Goal: Task Accomplishment & Management: Complete application form

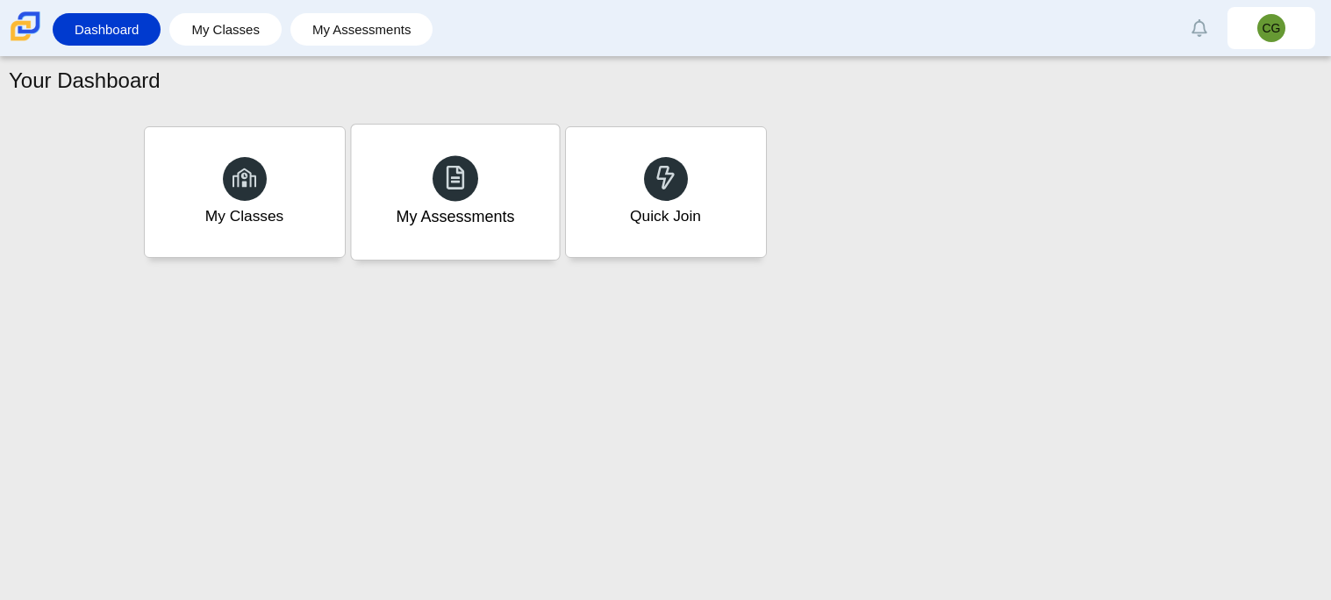
click at [391, 187] on div "My Assessments" at bounding box center [455, 192] width 208 height 135
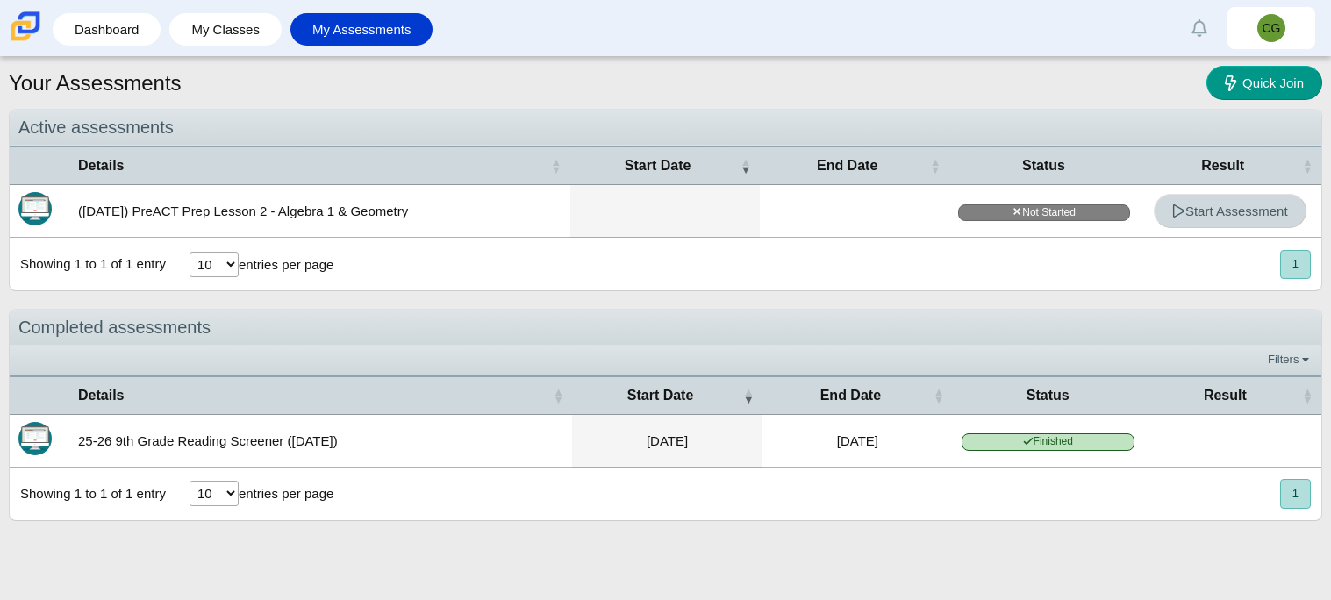
click at [1179, 207] on icon at bounding box center [1178, 210] width 13 height 13
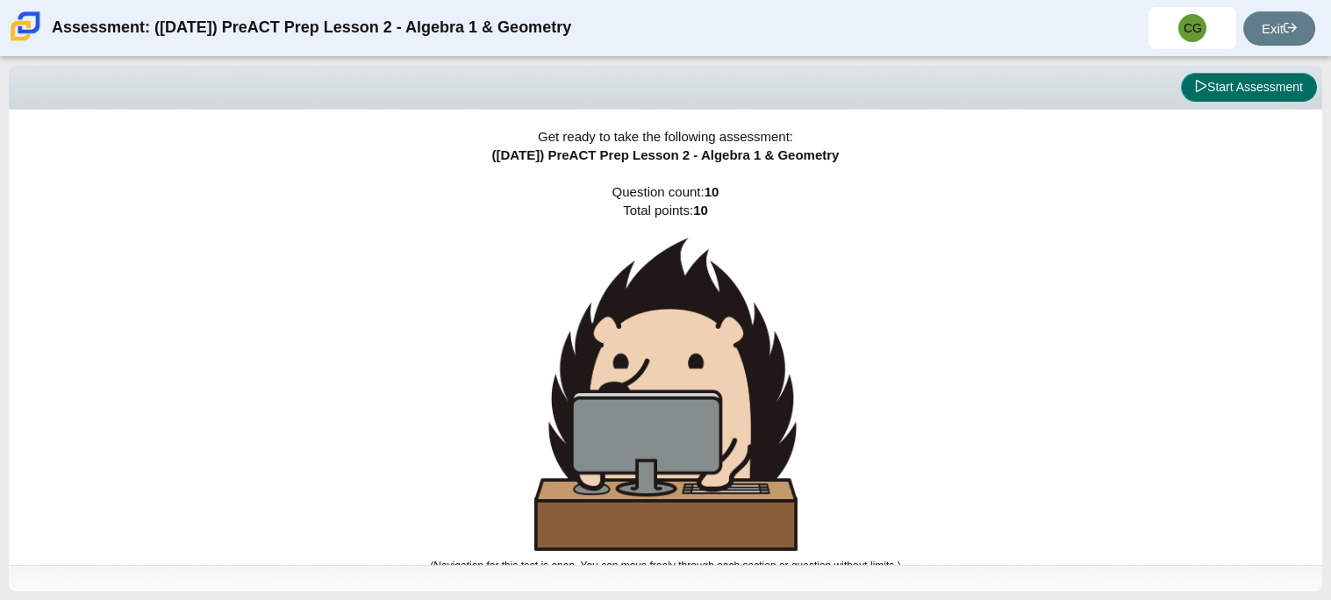
click at [1235, 90] on button "Start Assessment" at bounding box center [1249, 88] width 136 height 30
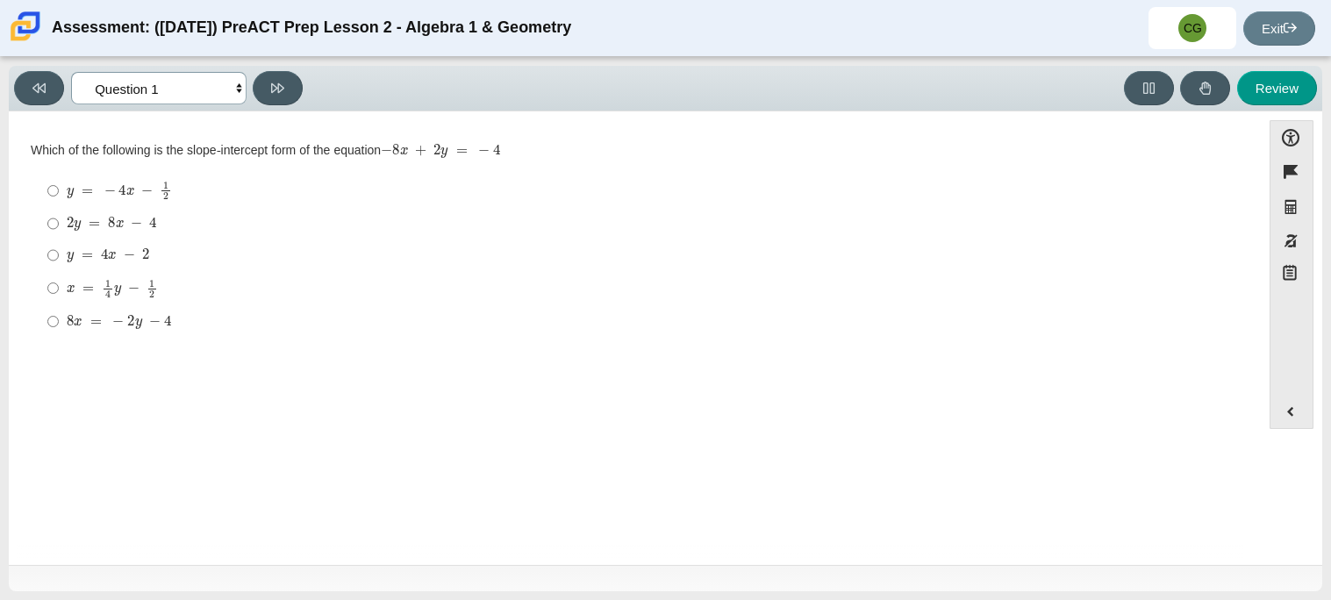
click at [206, 99] on select "Questions Question 1 Question 2 Question 3 Question 4 Question 5 Question 6 Que…" at bounding box center [158, 88] width 175 height 32
click at [71, 72] on select "Questions Question 1 Question 2 Question 3 Question 4 Question 5 Question 6 Que…" at bounding box center [158, 88] width 175 height 32
click at [206, 84] on select "Questions Question 1 Question 2 Question 3 Question 4 Question 5 Question 6 Que…" at bounding box center [158, 88] width 175 height 32
select select "489dcffd-4e6a-49cf-a9d6-ad1d4a911a4e"
click at [71, 72] on select "Questions Question 1 Question 2 Question 3 Question 4 Question 5 Question 6 Que…" at bounding box center [158, 88] width 175 height 32
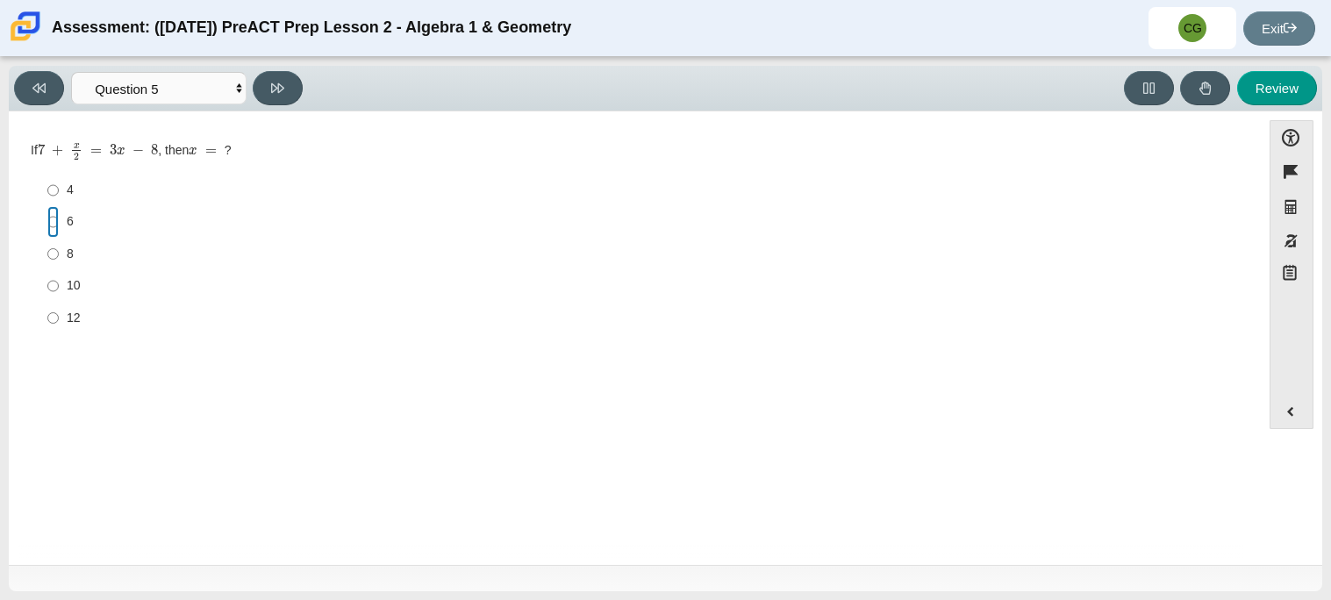
click at [48, 220] on input "6 6" at bounding box center [52, 222] width 11 height 32
radio input "true"
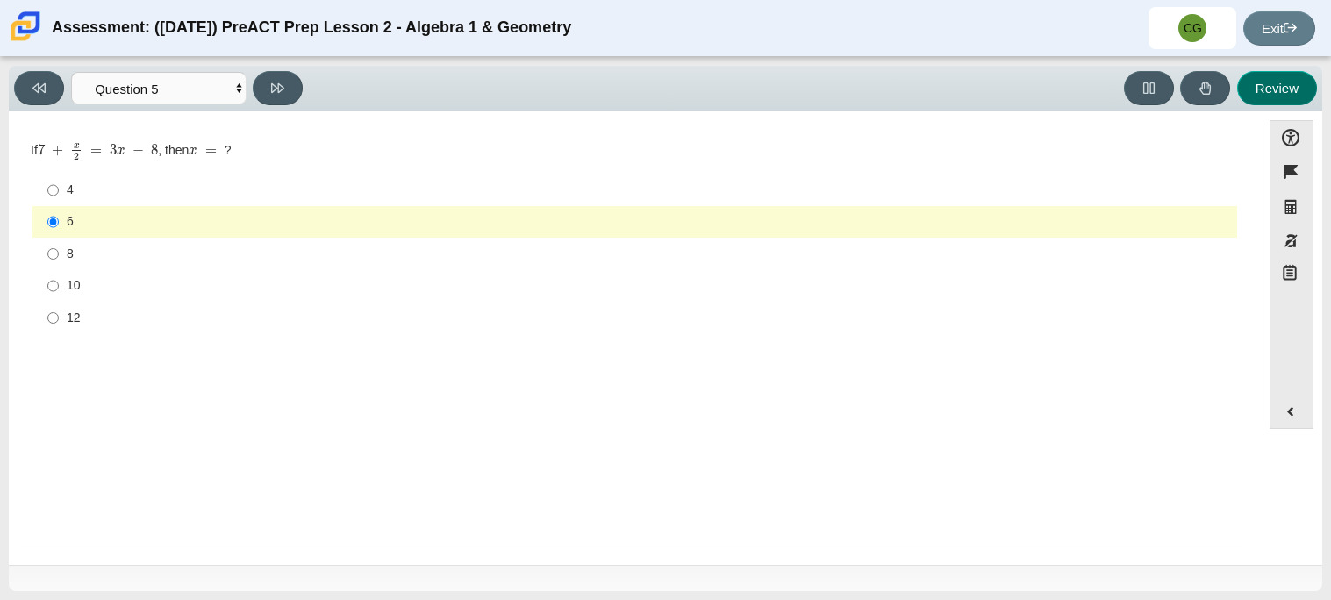
click at [1248, 83] on button "Review" at bounding box center [1277, 88] width 80 height 34
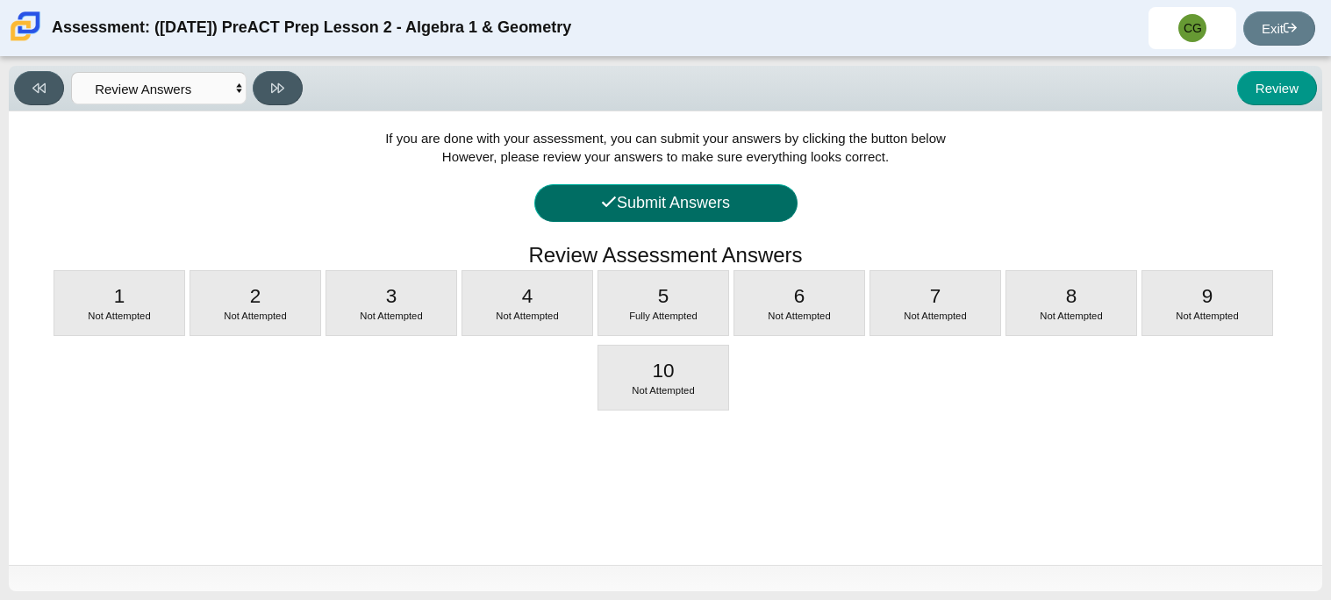
click at [657, 209] on button "Submit Answers" at bounding box center [665, 203] width 263 height 38
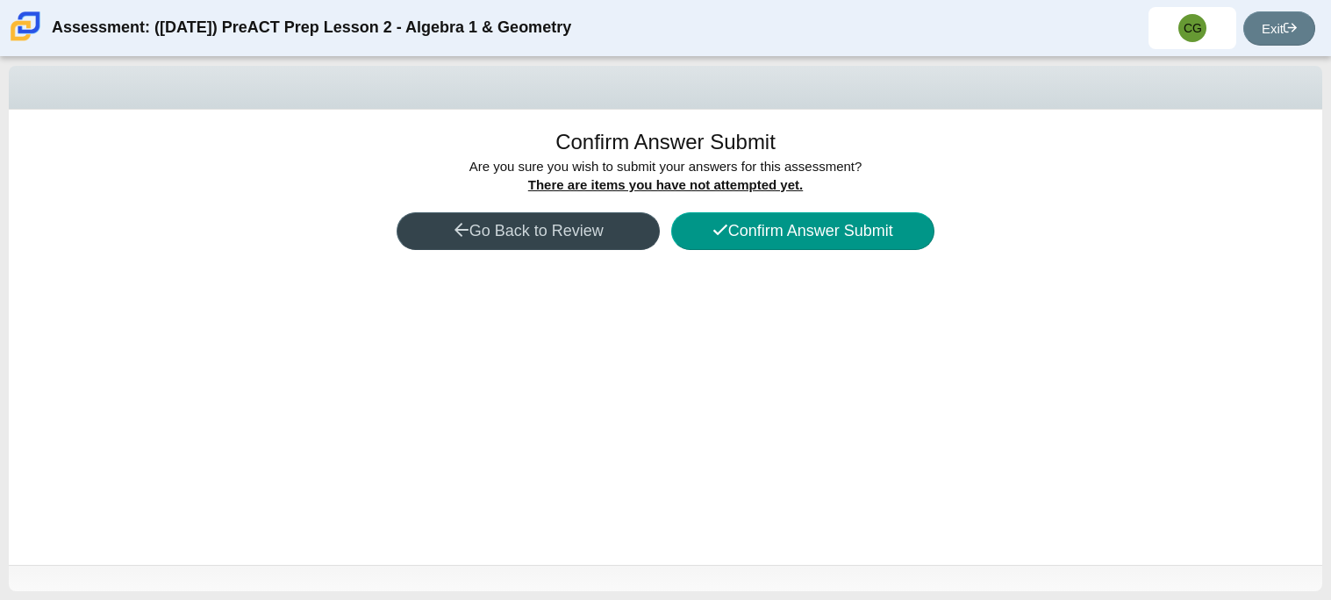
click at [534, 241] on button "Go Back to Review" at bounding box center [528, 231] width 263 height 38
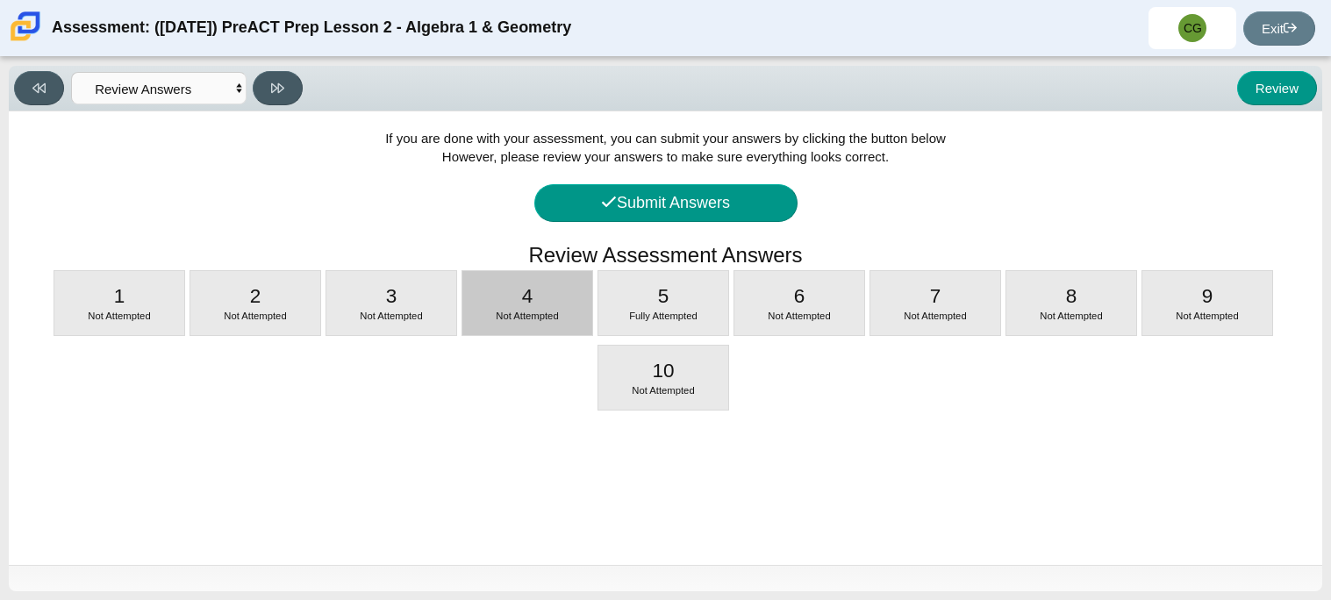
click at [480, 300] on div "4 Not Attempted" at bounding box center [527, 303] width 130 height 64
select select "89427bb7-e313-4f00-988f-8b8255897029"
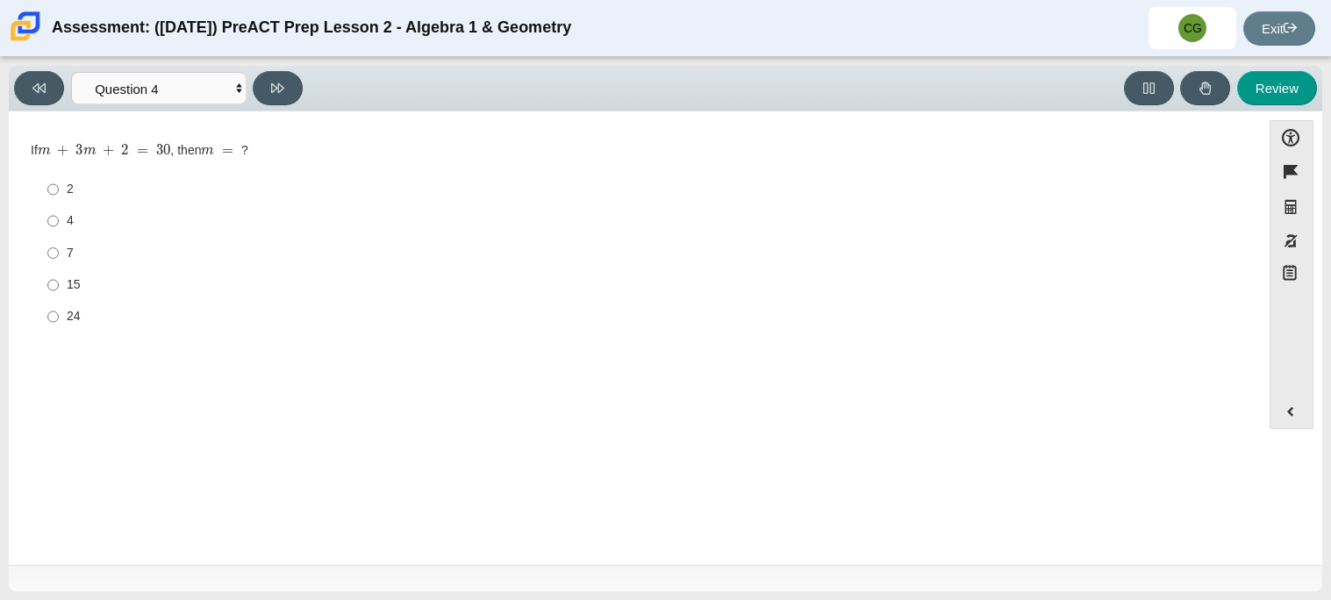
click at [61, 248] on label "7 7" at bounding box center [636, 253] width 1202 height 32
click at [59, 248] on input "7 7" at bounding box center [52, 253] width 11 height 32
radio input "true"
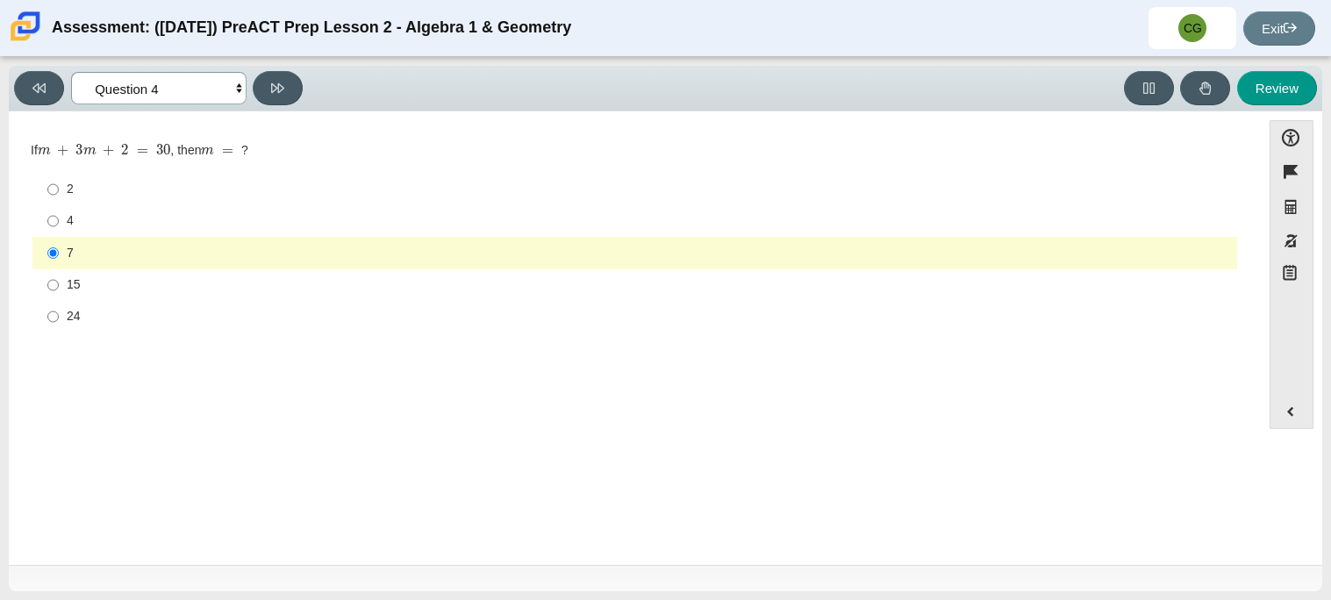
click at [132, 95] on select "Questions Question 1 Question 2 Question 3 Question 4 Question 5 Question 6 Que…" at bounding box center [158, 88] width 175 height 32
select select "bbf5d072-3e0b-44c4-9a12-6e7c9033f65b"
click at [71, 72] on select "Questions Question 1 Question 2 Question 3 Question 4 Question 5 Question 6 Que…" at bounding box center [158, 88] width 175 height 32
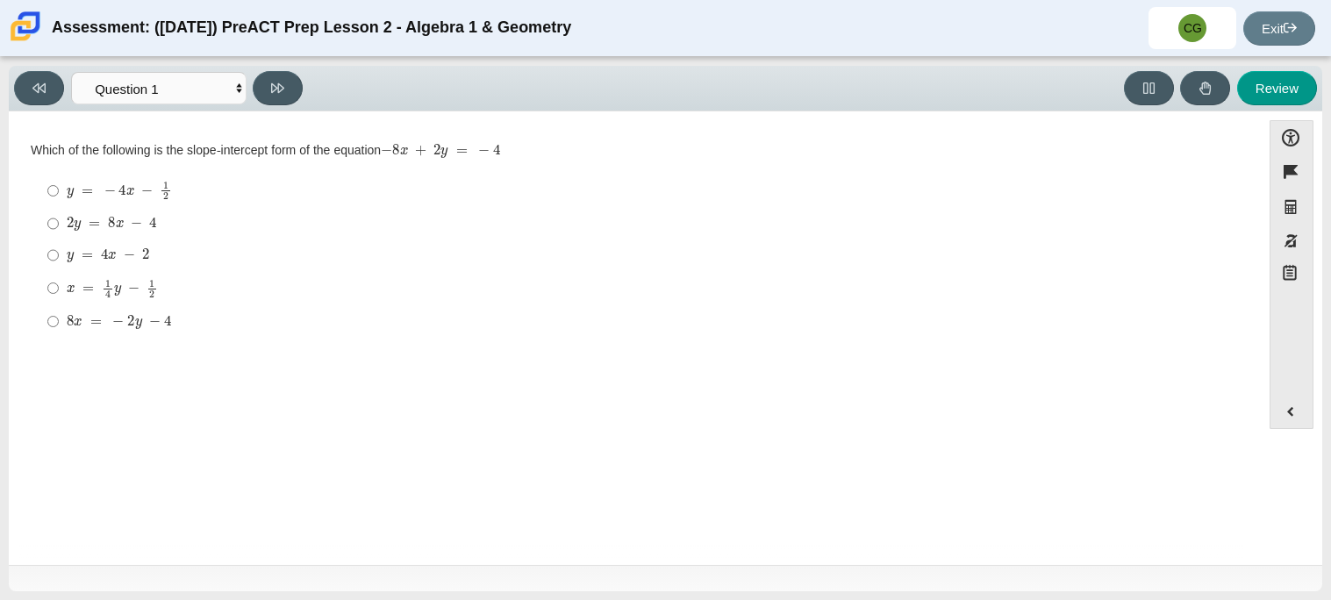
click at [139, 218] on mjx-c "Assessment items" at bounding box center [136, 223] width 11 height 10
click at [59, 218] on input "2 y = 8 x − 4 2 y = 8 x − 4" at bounding box center [52, 224] width 11 height 32
radio input "true"
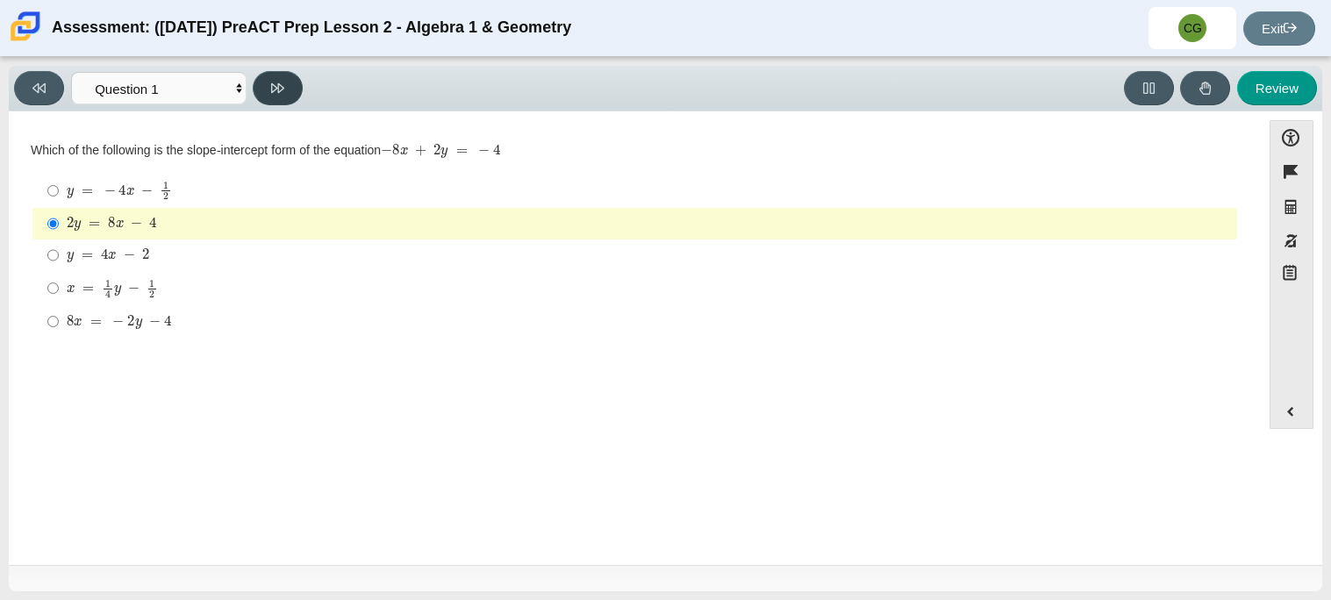
click at [279, 76] on button at bounding box center [278, 88] width 50 height 34
select select "ed62e223-81bd-4cbf-ab48-ab975844bd1f"
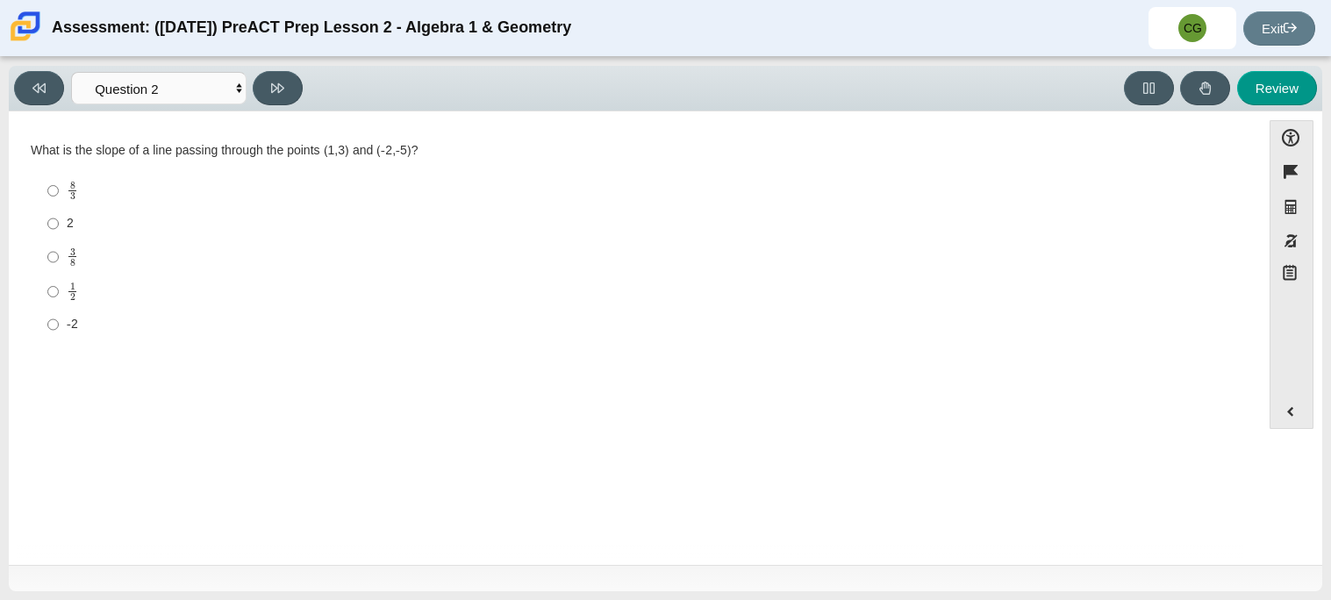
click at [87, 314] on label "-2 -2" at bounding box center [636, 325] width 1202 height 32
click at [59, 314] on input "-2 -2" at bounding box center [52, 325] width 11 height 32
radio input "true"
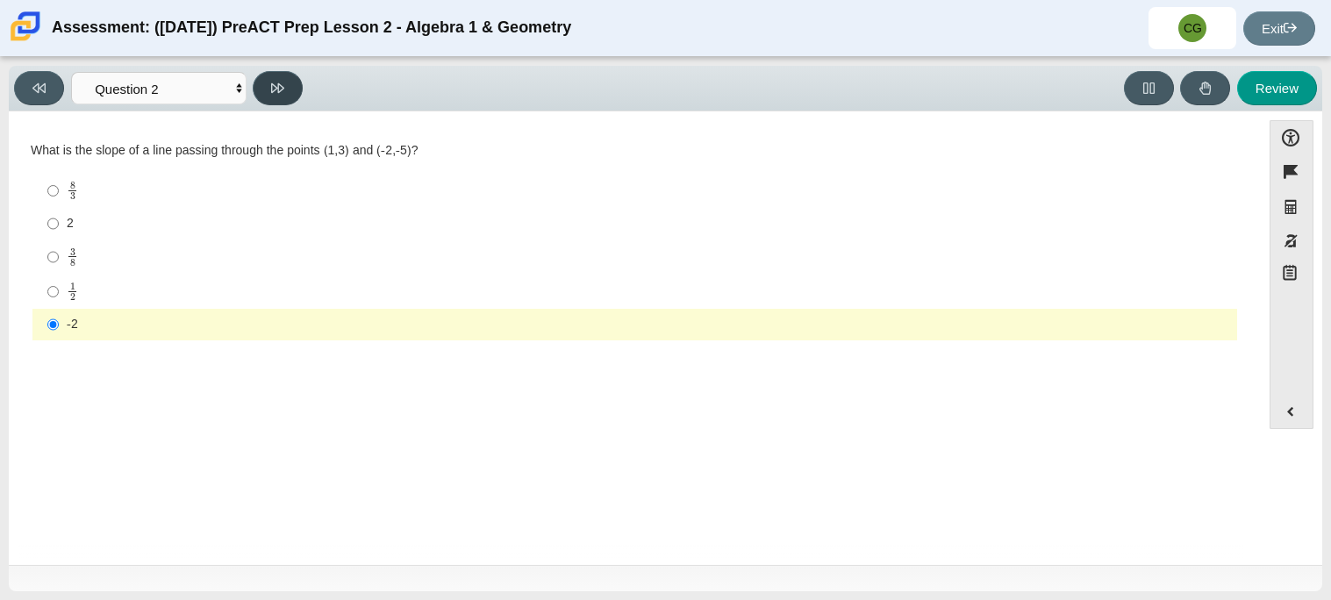
click at [264, 79] on button at bounding box center [278, 88] width 50 height 34
select select "97f4f5fa-a52e-4fed-af51-565bfcdf47cb"
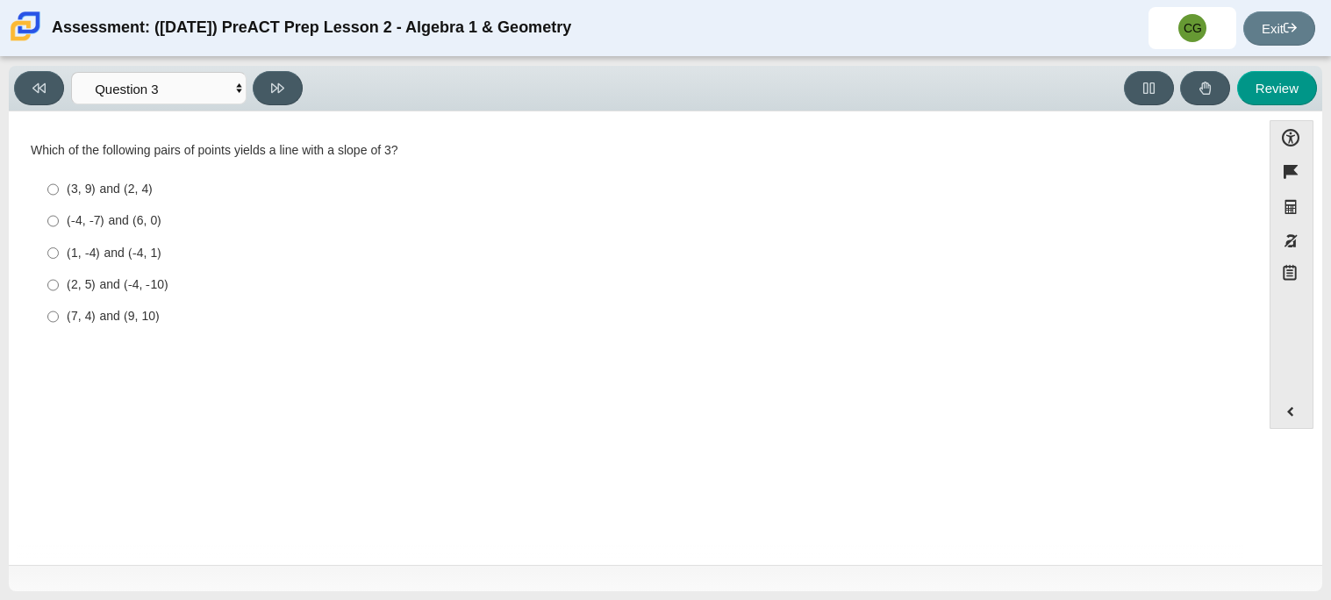
click at [152, 208] on label "(-4, -7) and (6, 0) (-4, -7) and (6, 0)" at bounding box center [636, 221] width 1202 height 32
click at [59, 208] on input "(-4, -7) and (6, 0) (-4, -7) and (6, 0)" at bounding box center [52, 221] width 11 height 32
radio input "true"
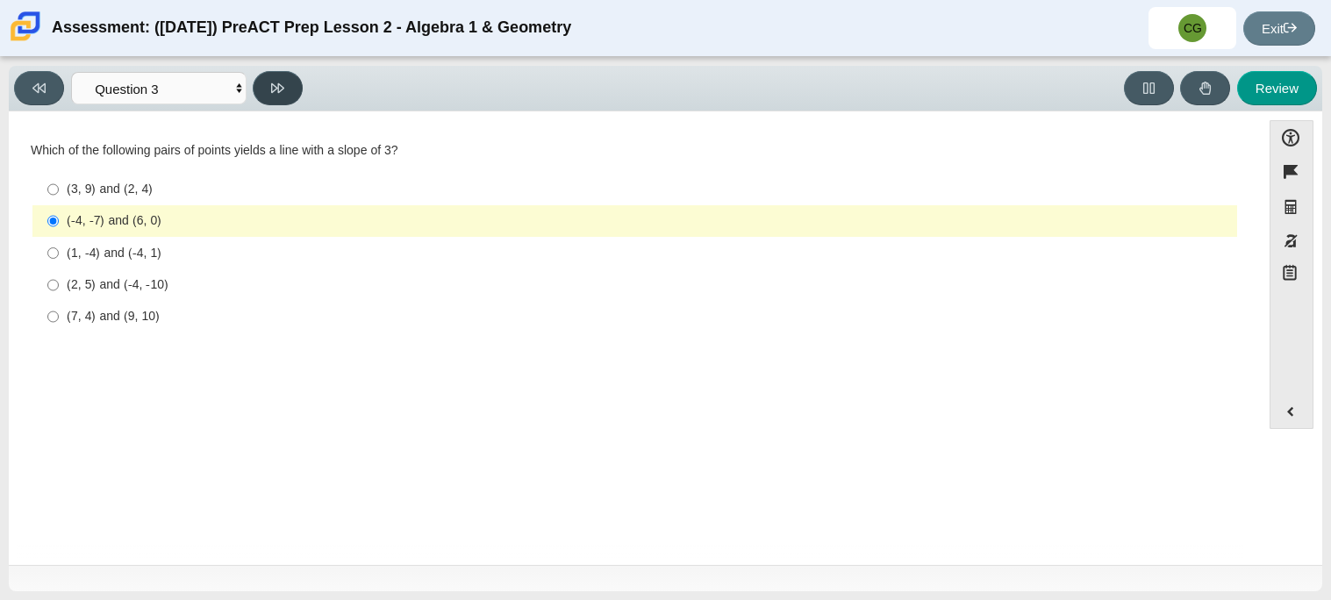
click at [268, 90] on button at bounding box center [278, 88] width 50 height 34
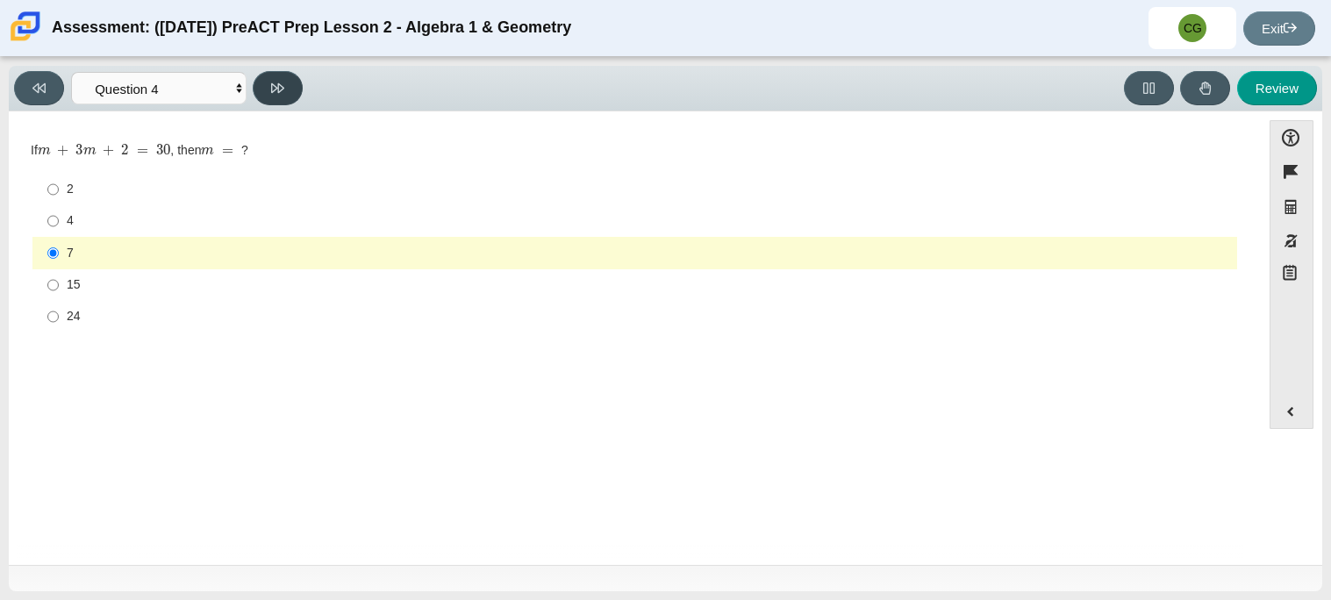
click at [266, 89] on button at bounding box center [278, 88] width 50 height 34
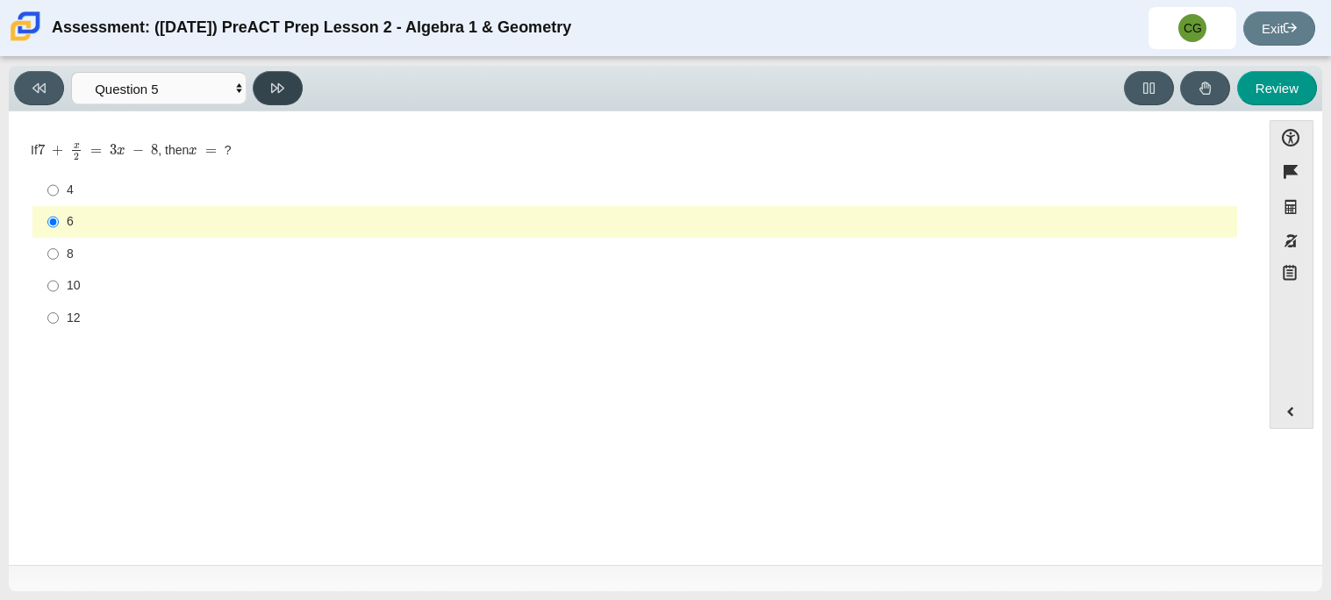
click at [266, 89] on button at bounding box center [278, 88] width 50 height 34
select select "210571de-36a6-4d8e-a361-ceff8ef801dc"
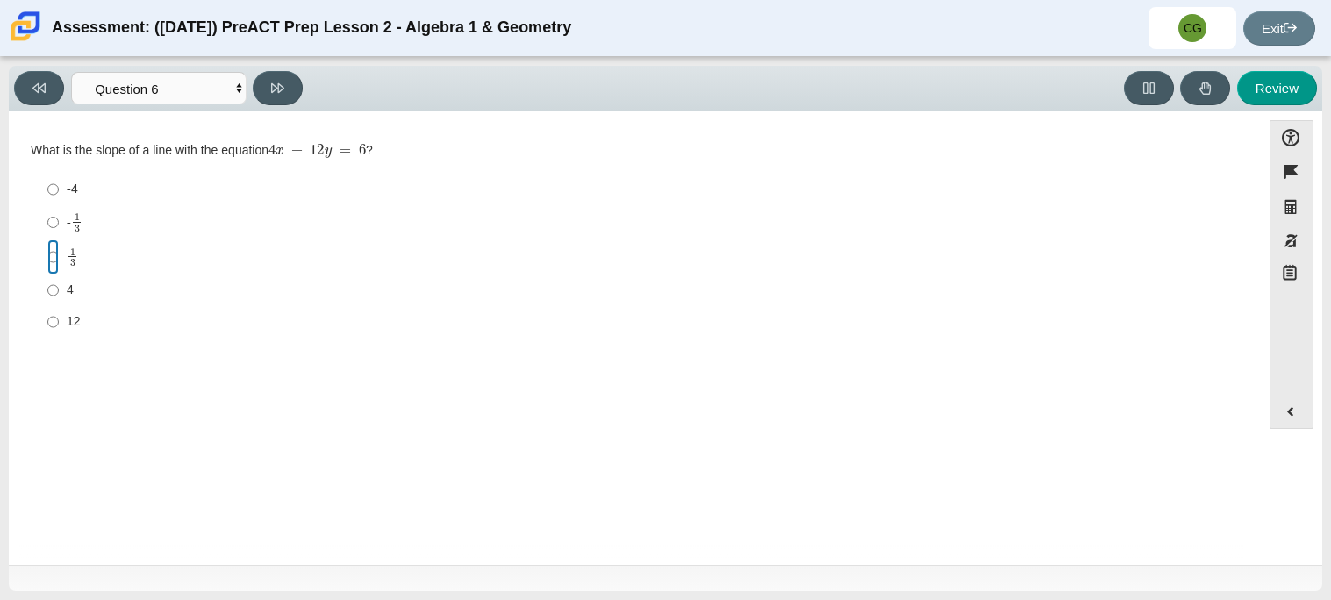
click at [52, 250] on input "1 3 1 third" at bounding box center [52, 256] width 11 height 34
radio input "true"
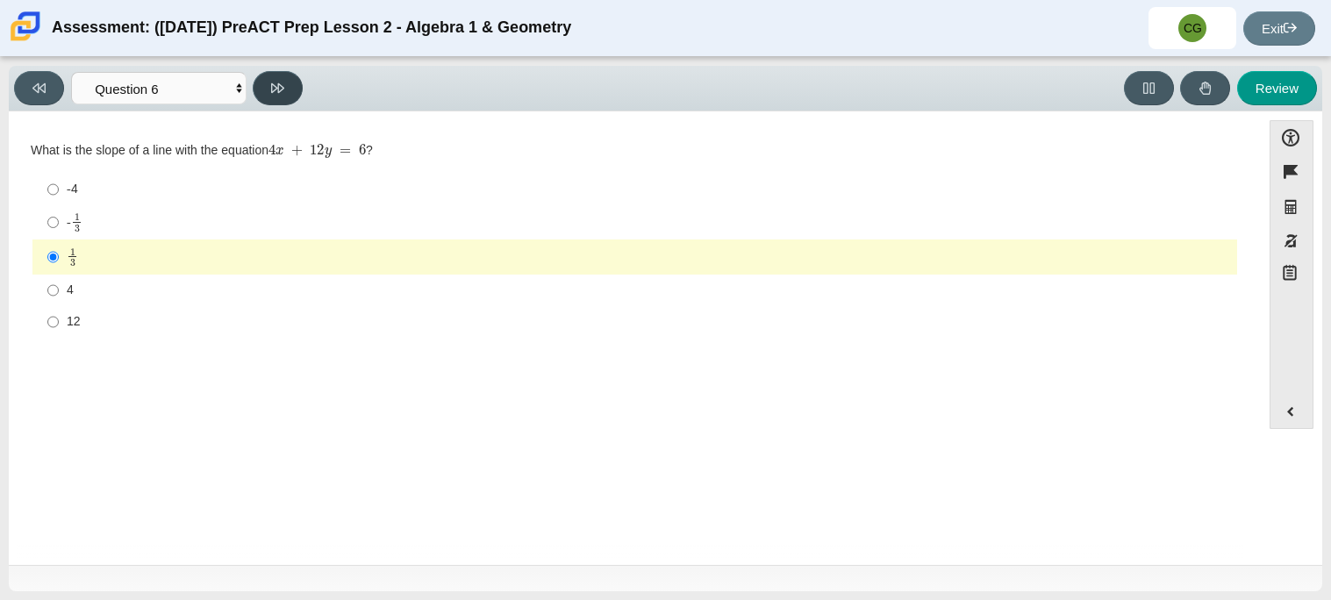
click at [288, 75] on button at bounding box center [278, 88] width 50 height 34
select select "ec95ace6-bebc-42b8-9428-40567494d4da"
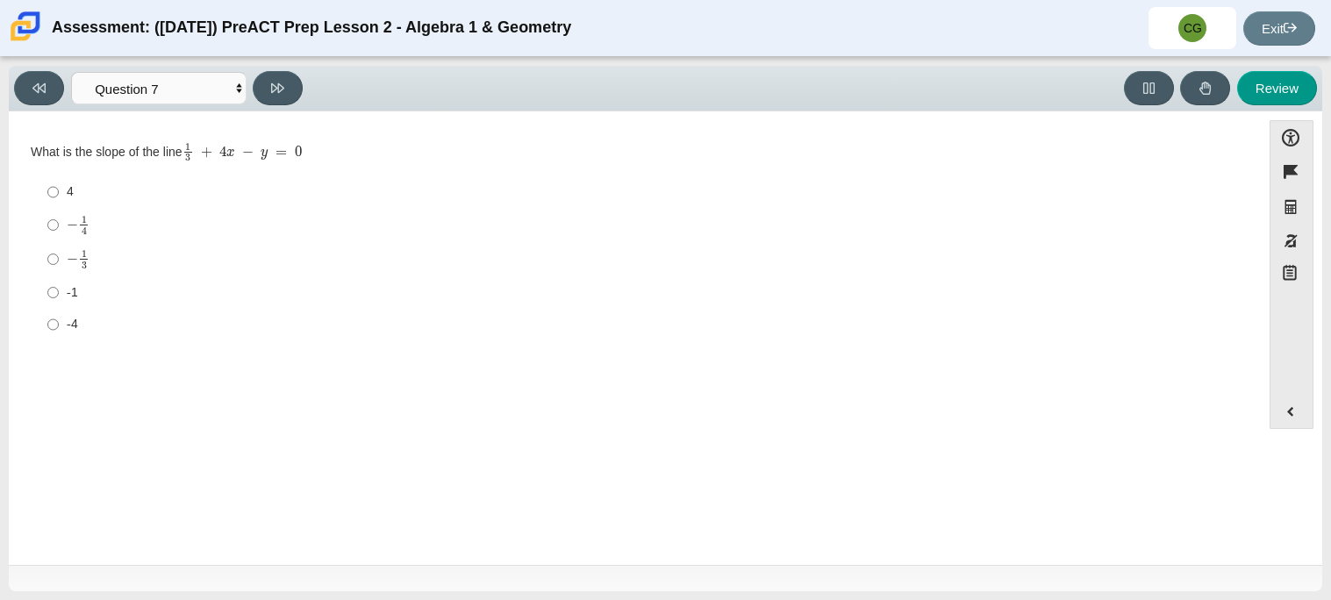
click at [63, 230] on label "− 1 4 negative 1 fourth" at bounding box center [636, 225] width 1202 height 34
click at [59, 230] on input "− 1 4 negative 1 fourth" at bounding box center [52, 225] width 11 height 34
radio input "true"
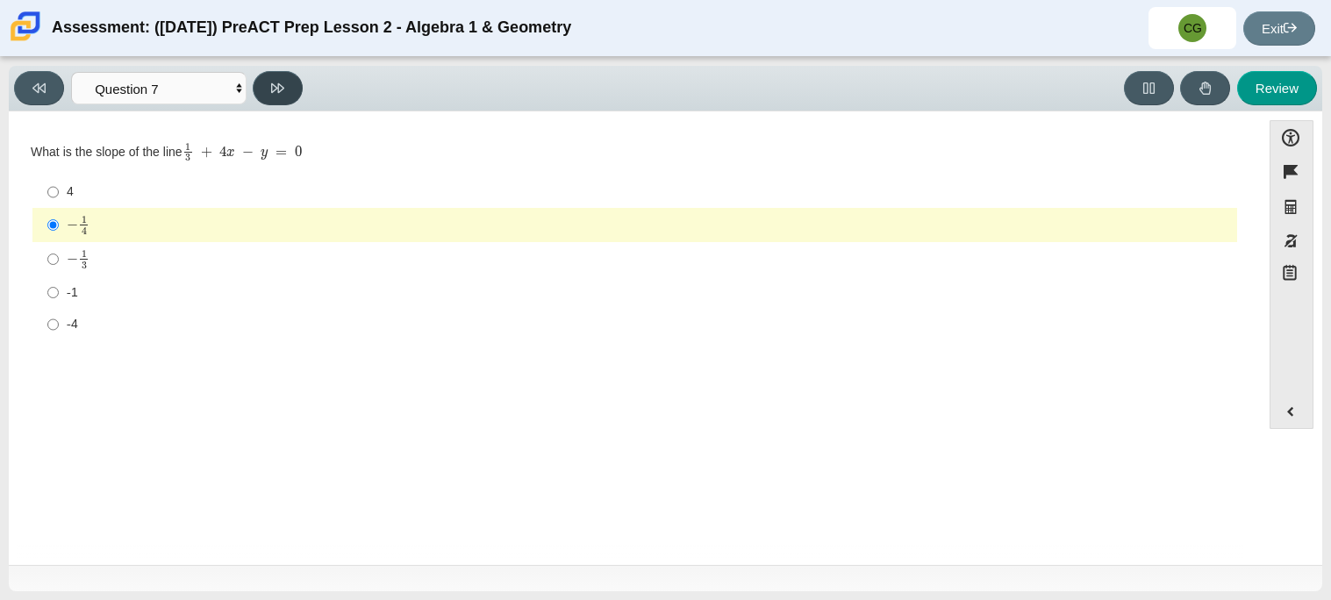
click at [276, 85] on icon at bounding box center [277, 88] width 13 height 13
select select "ce81fe10-bf29-4b5e-8bd7-4f47f2fed4d8"
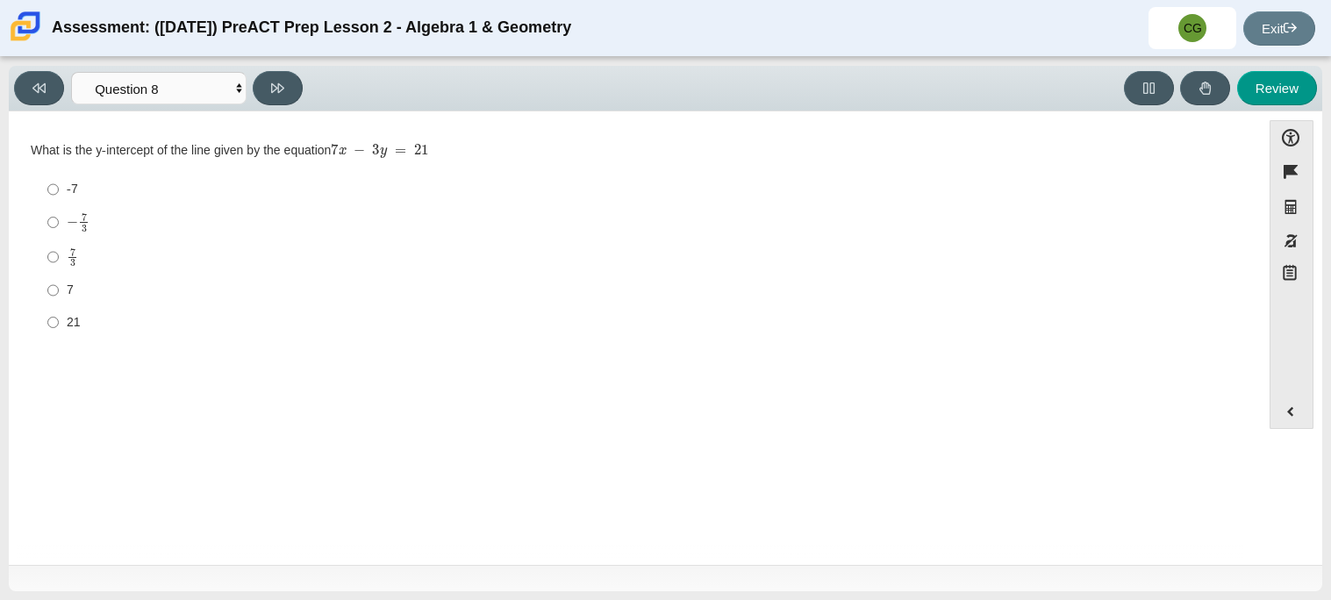
click at [165, 259] on div "7 3" at bounding box center [648, 257] width 1163 height 20
click at [59, 259] on input "7 3 7 thirds" at bounding box center [52, 256] width 11 height 34
radio input "true"
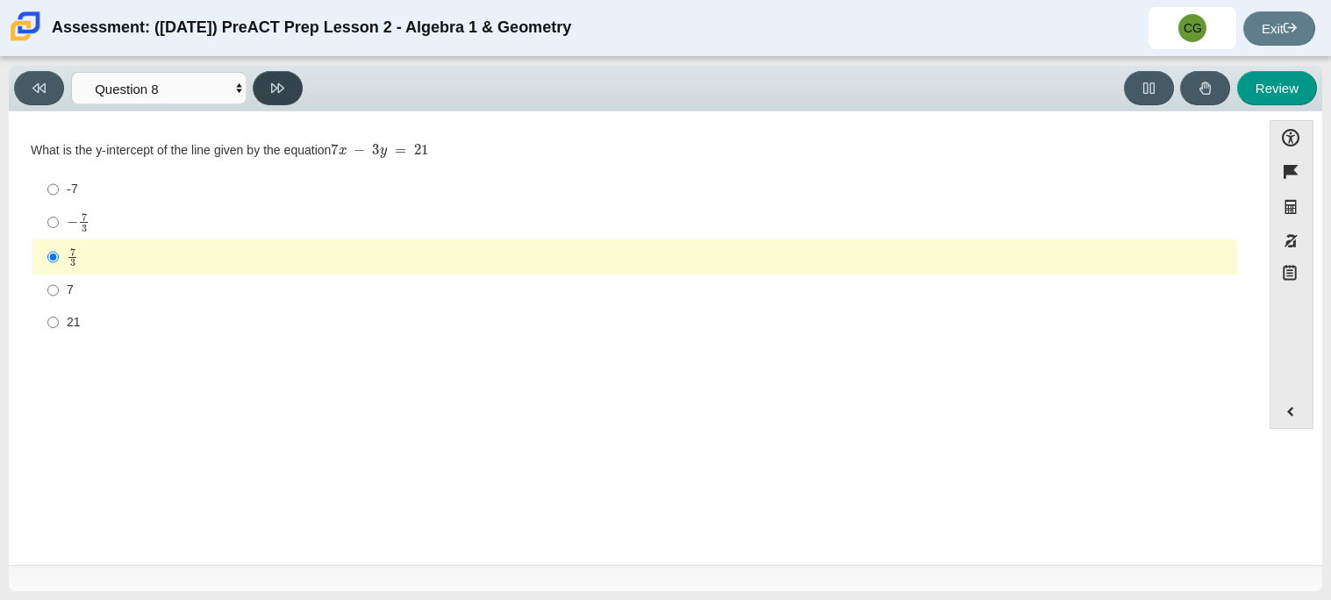
click at [276, 82] on icon at bounding box center [277, 88] width 13 height 13
select select "14773eaf-2ca1-47ae-afe7-a624a56f34b3"
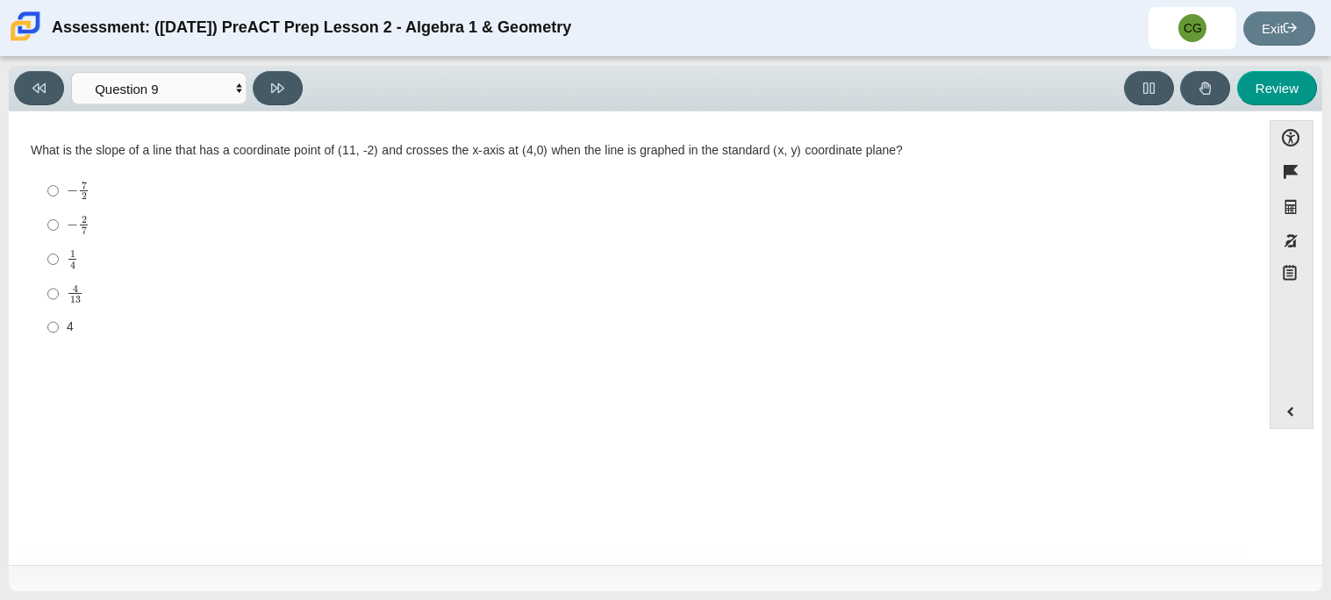
click at [177, 200] on div "− 7 2" at bounding box center [648, 190] width 1163 height 19
click at [59, 200] on input "− 7 2 negative 7 halves" at bounding box center [52, 191] width 11 height 34
radio input "true"
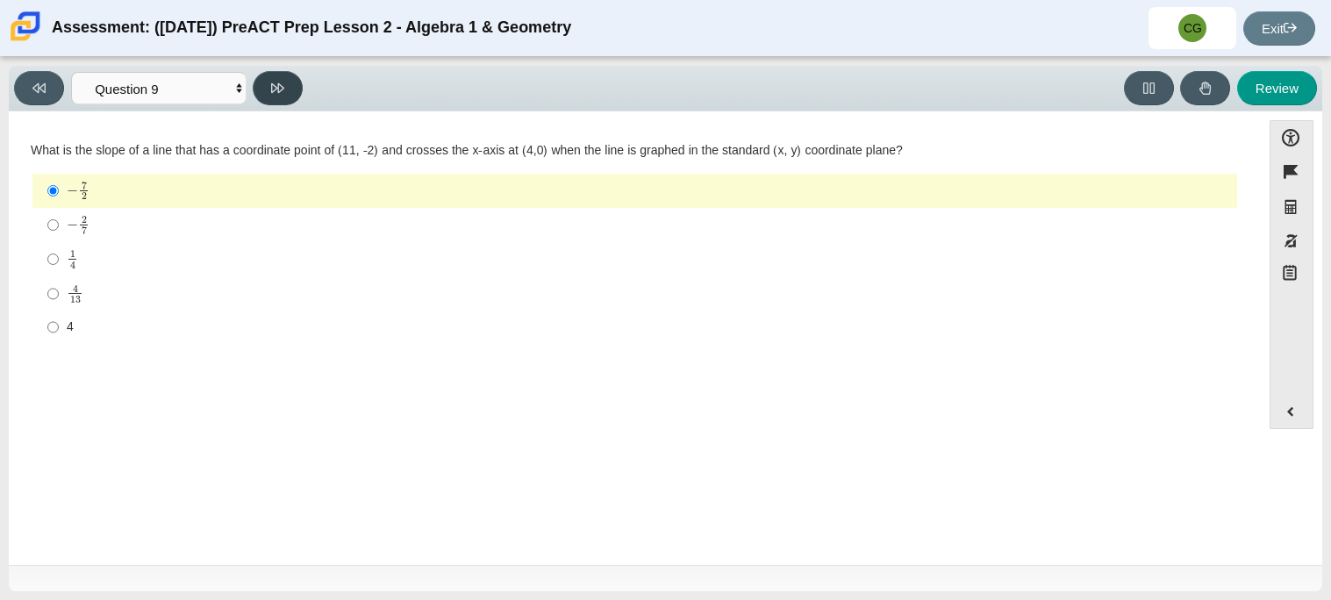
click at [290, 76] on button at bounding box center [278, 88] width 50 height 34
select select "96b71634-eacb-4f7e-8aef-411727d9bcba"
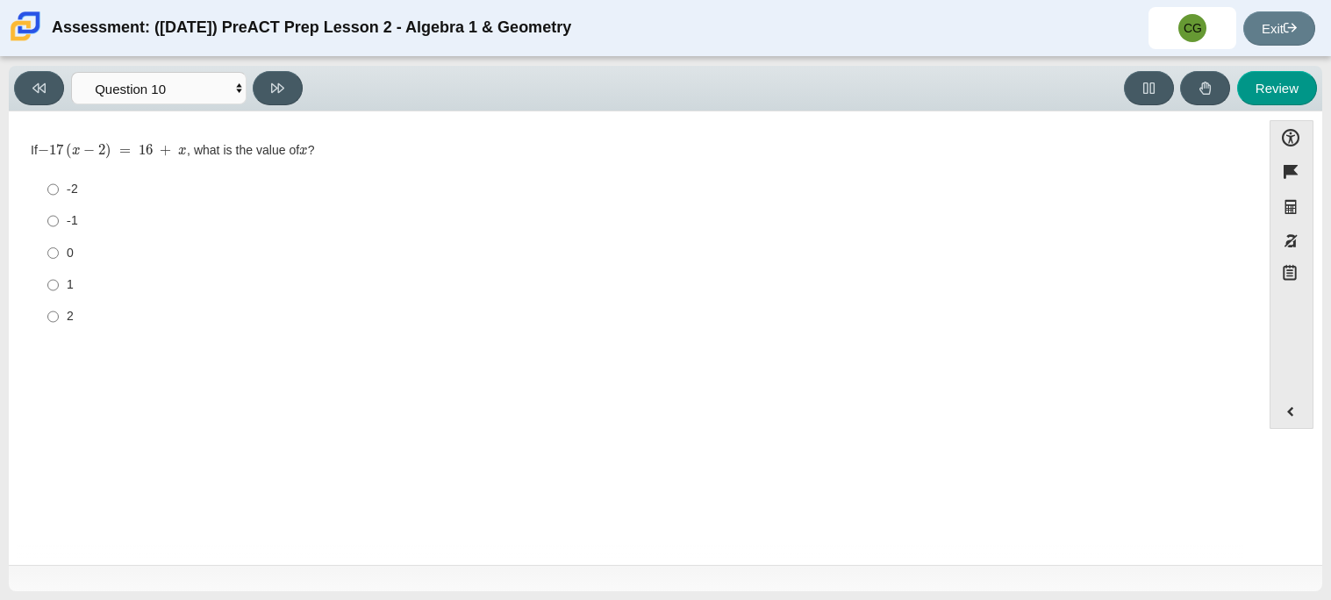
click at [199, 258] on div "0" at bounding box center [648, 254] width 1163 height 18
click at [59, 258] on input "0 0" at bounding box center [52, 253] width 11 height 32
radio input "true"
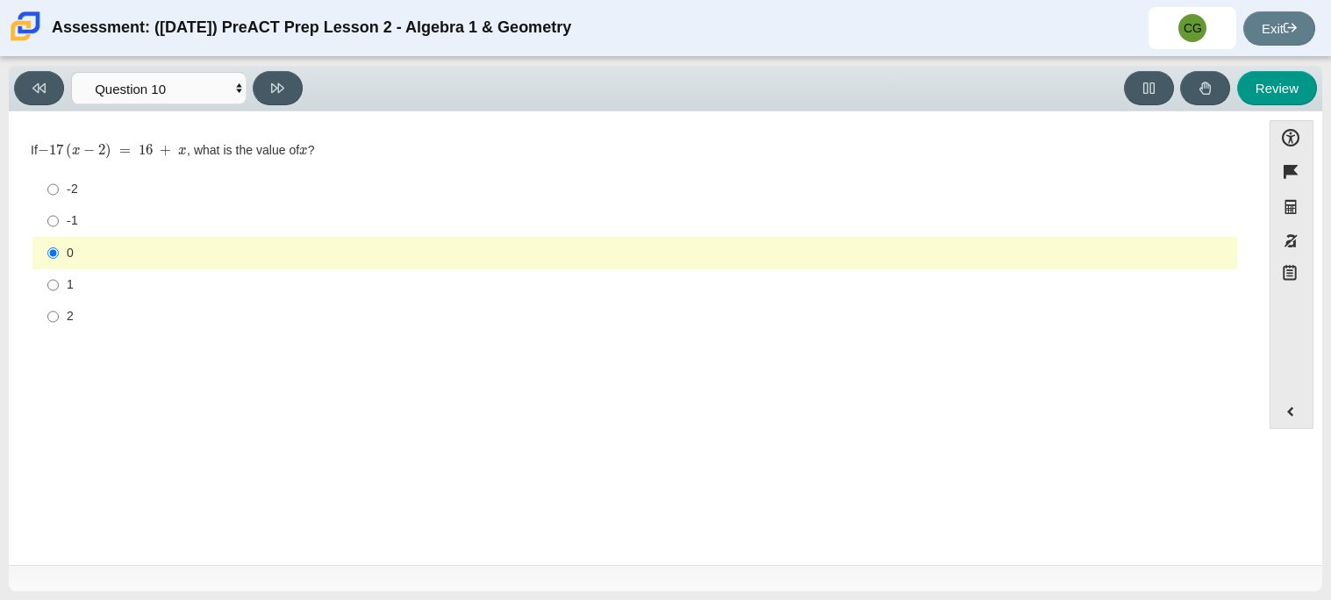
click at [172, 229] on div "-1" at bounding box center [648, 221] width 1163 height 18
click at [59, 229] on input "-1 -1" at bounding box center [52, 221] width 11 height 32
radio input "true"
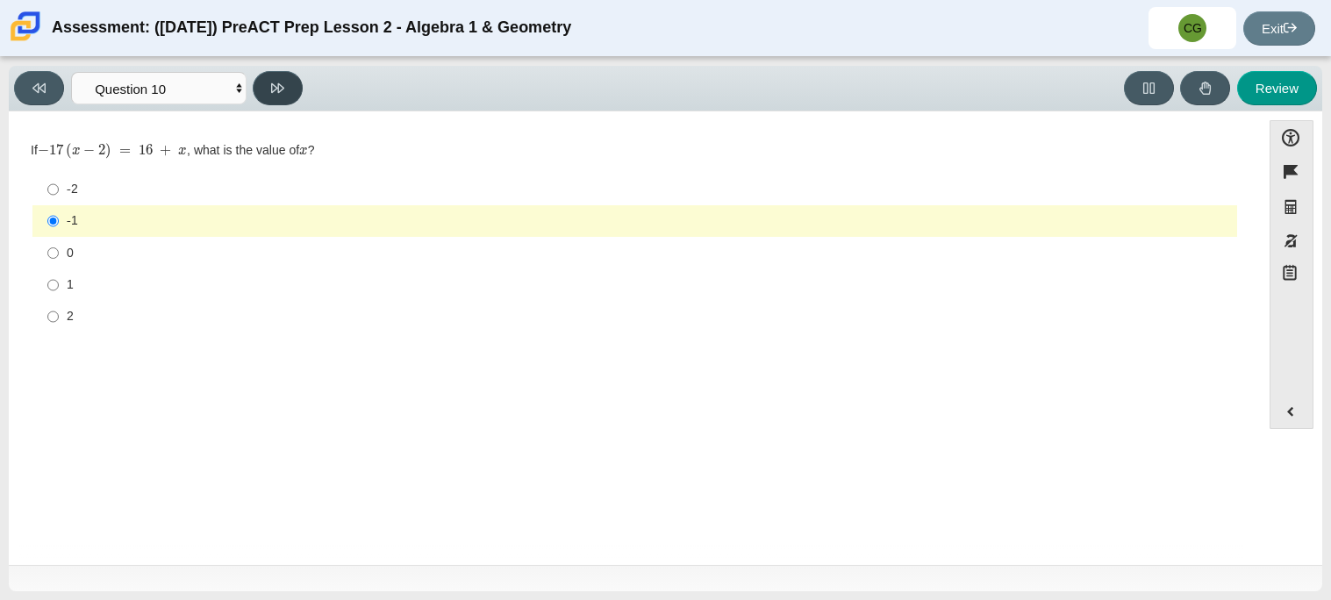
click at [275, 99] on button at bounding box center [278, 88] width 50 height 34
select select "review"
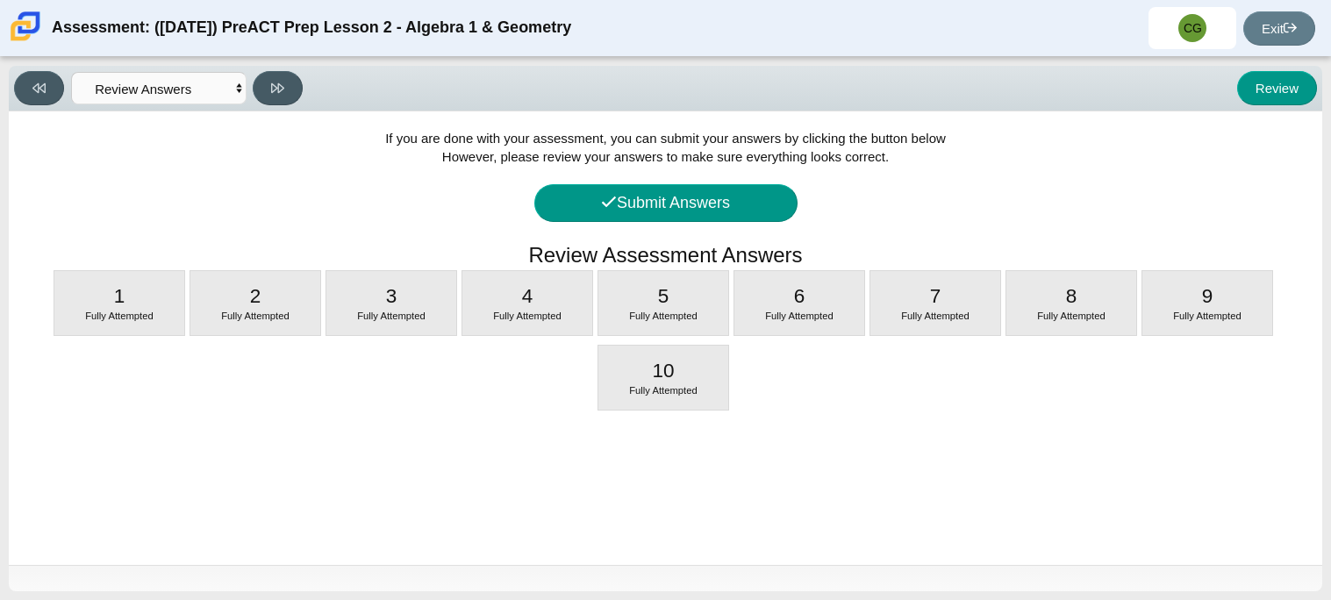
click at [592, 175] on div "If you are done with your assessment, you can submit your answers by clicking t…" at bounding box center [665, 338] width 1313 height 454
click at [603, 189] on button "Submit Answers" at bounding box center [665, 203] width 263 height 38
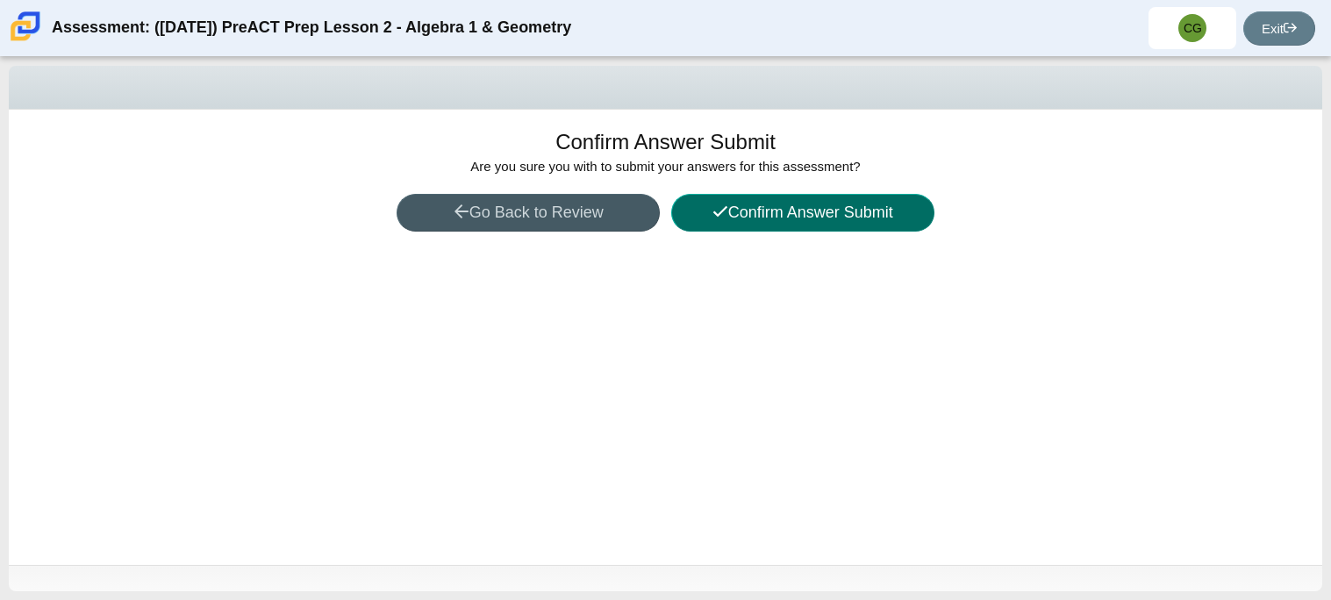
click at [797, 215] on button "Confirm Answer Submit" at bounding box center [802, 213] width 263 height 38
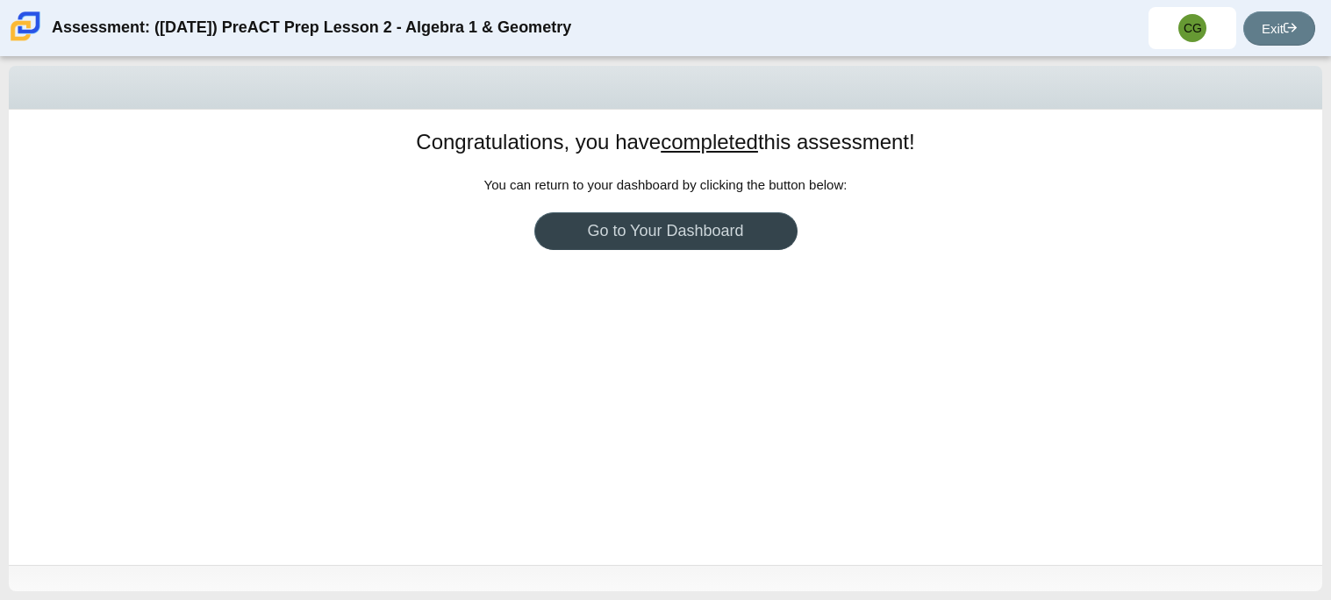
click at [633, 225] on link "Go to Your Dashboard" at bounding box center [665, 231] width 263 height 38
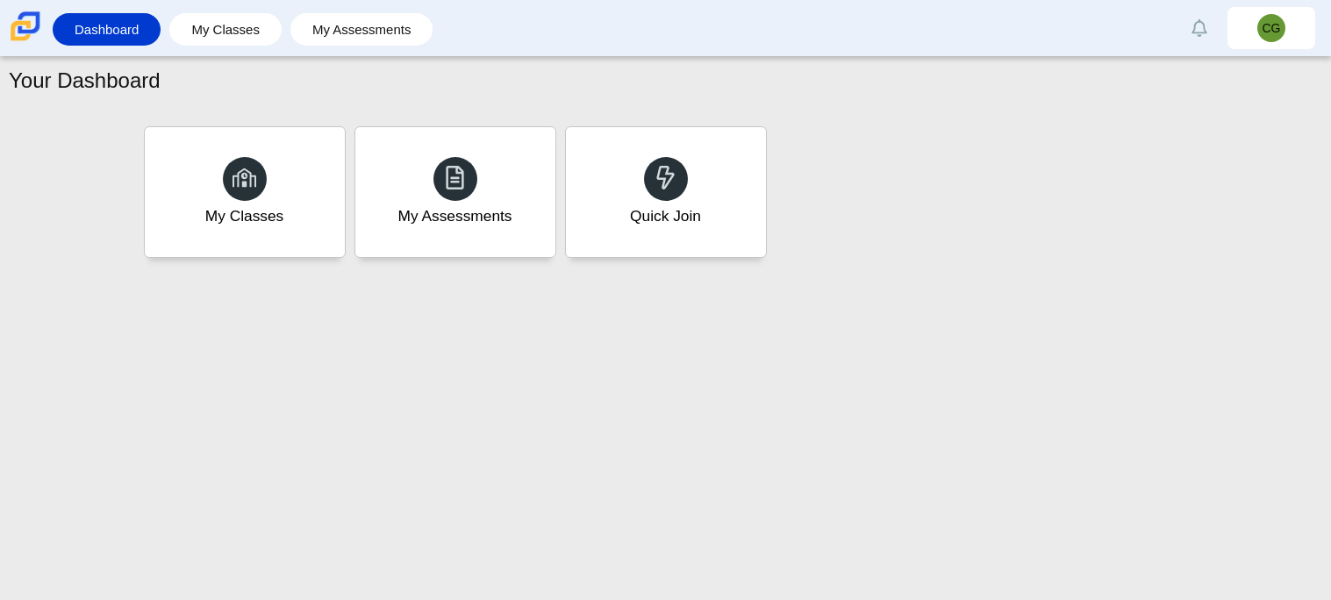
click at [413, 174] on div "My Assessments" at bounding box center [455, 192] width 200 height 130
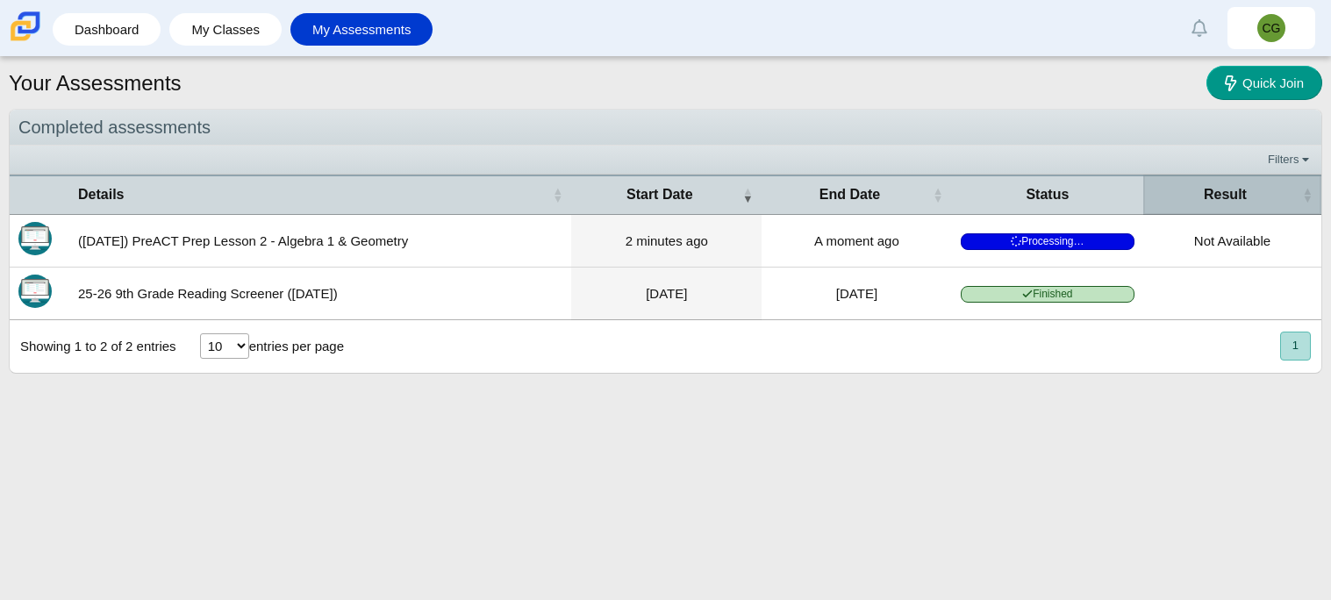
click at [1178, 180] on th "Result" at bounding box center [1232, 194] width 178 height 39
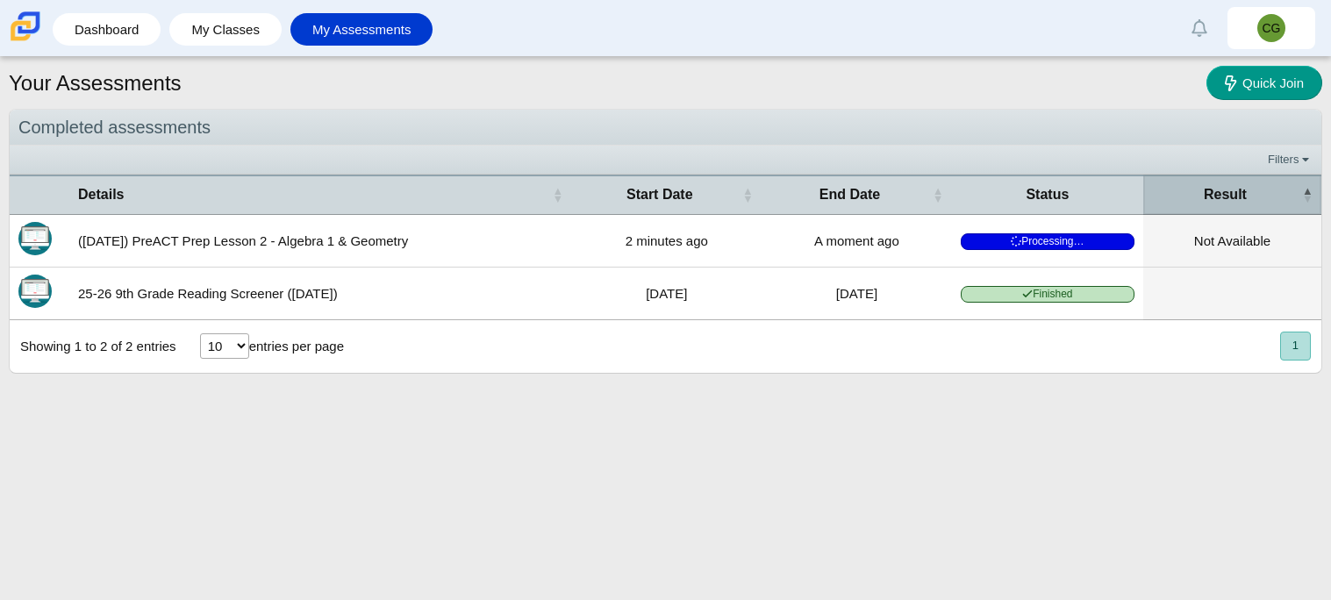
click at [1186, 198] on span "Result" at bounding box center [1225, 194] width 147 height 19
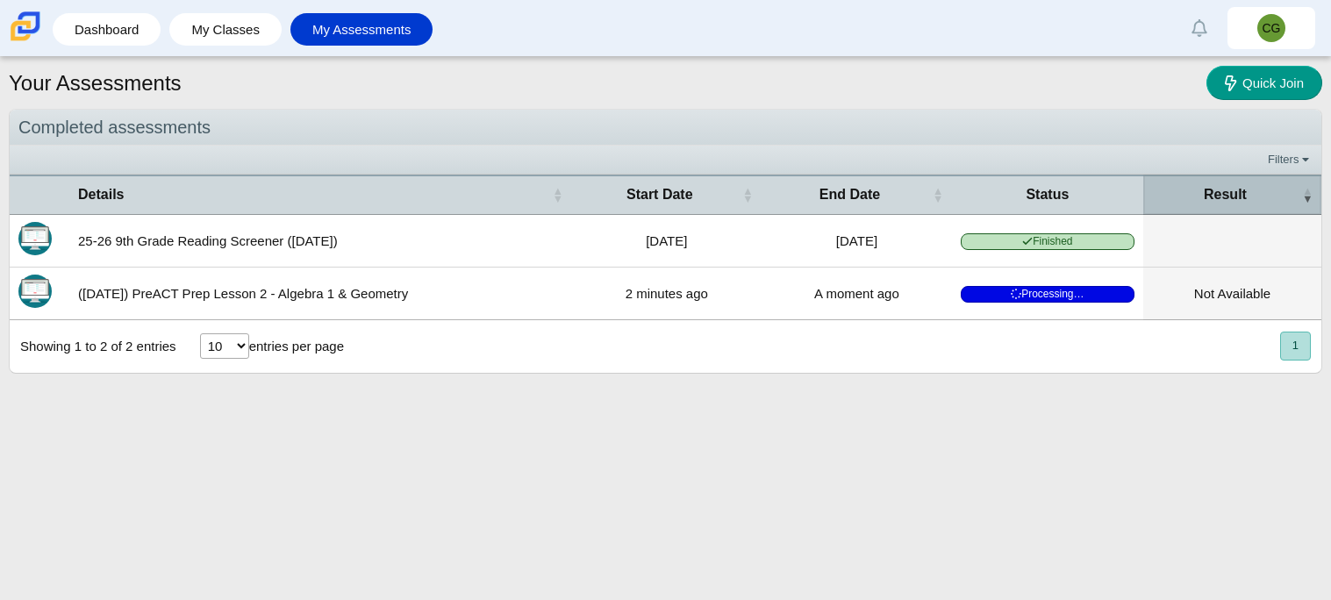
click at [1176, 211] on th "Result" at bounding box center [1232, 194] width 178 height 39
